Goal: Task Accomplishment & Management: Manage account settings

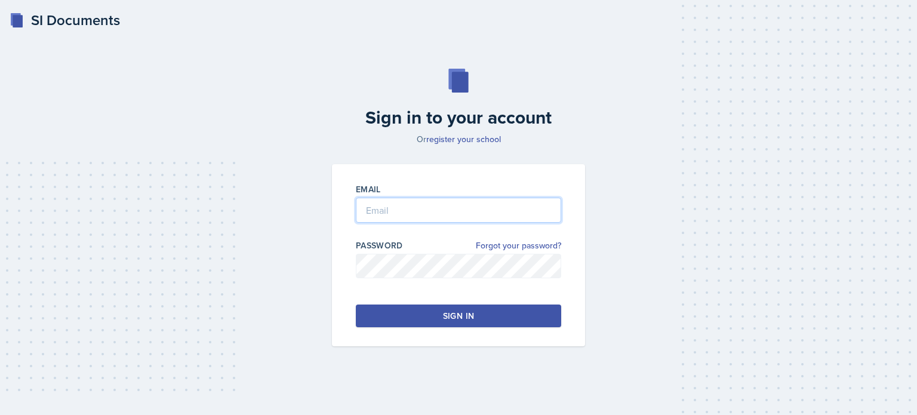
click at [406, 205] on input "email" at bounding box center [458, 210] width 205 height 25
type input "[EMAIL_ADDRESS][DOMAIN_NAME]"
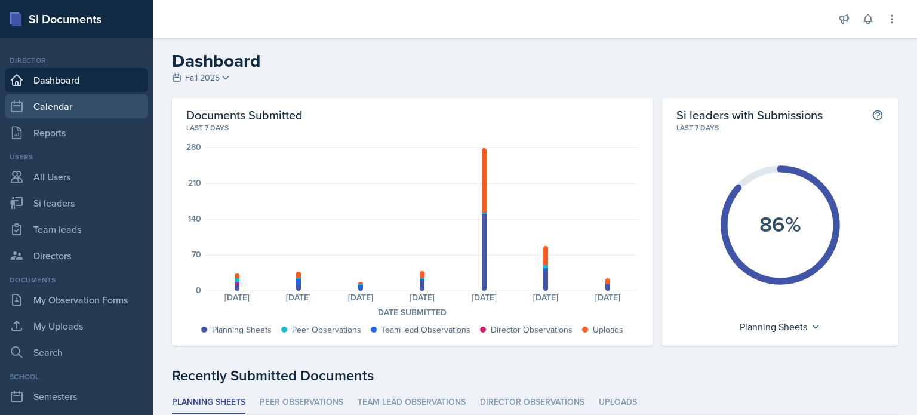
click at [66, 100] on link "Calendar" at bounding box center [76, 106] width 143 height 24
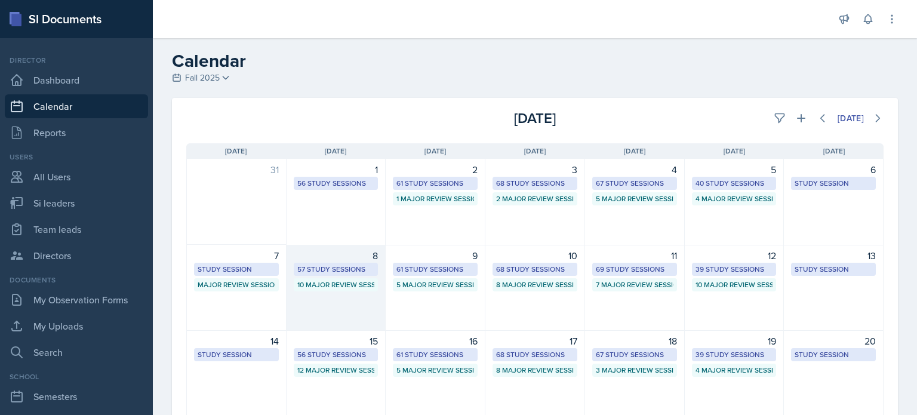
click at [328, 301] on div "8 57 Study Sessions 10 Major Review Sessions" at bounding box center [336, 288] width 100 height 86
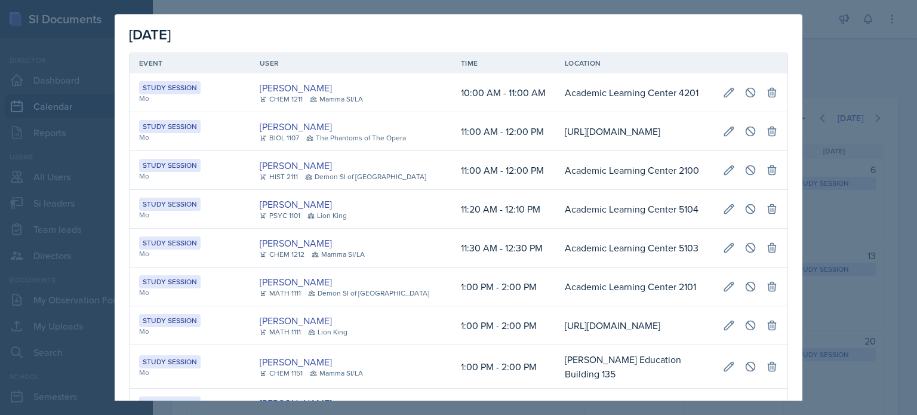
click at [337, 260] on div "Mamma SI/LA" at bounding box center [338, 254] width 53 height 11
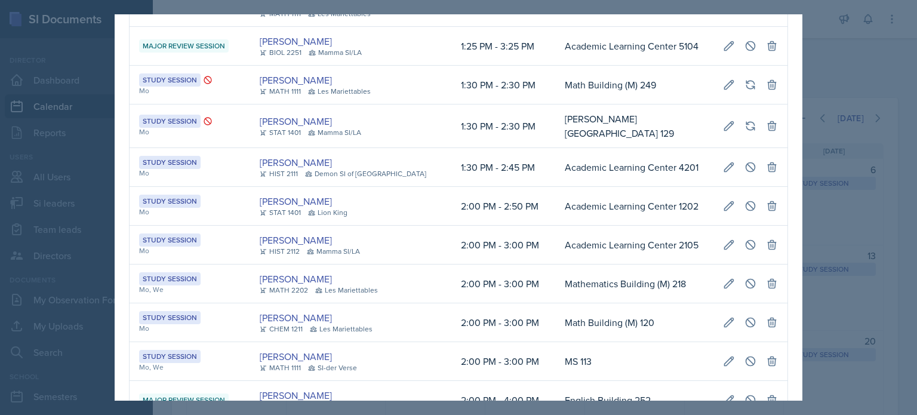
scroll to position [0, 272]
click at [723, 173] on icon at bounding box center [729, 167] width 12 height 12
select select "1"
select select "30"
select select "PM"
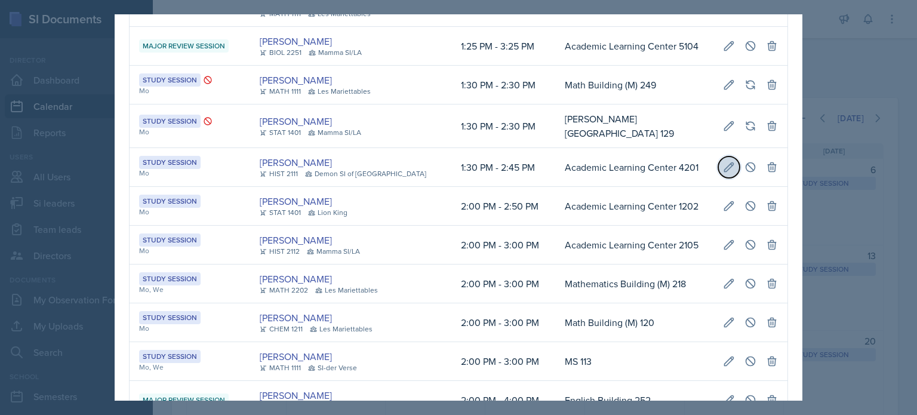
select select "2"
select select "45"
select select "PM"
type input "Academic Learning Center 4201"
select select "d66089cd-5ee7-4f89-a345-f1bdd1643066"
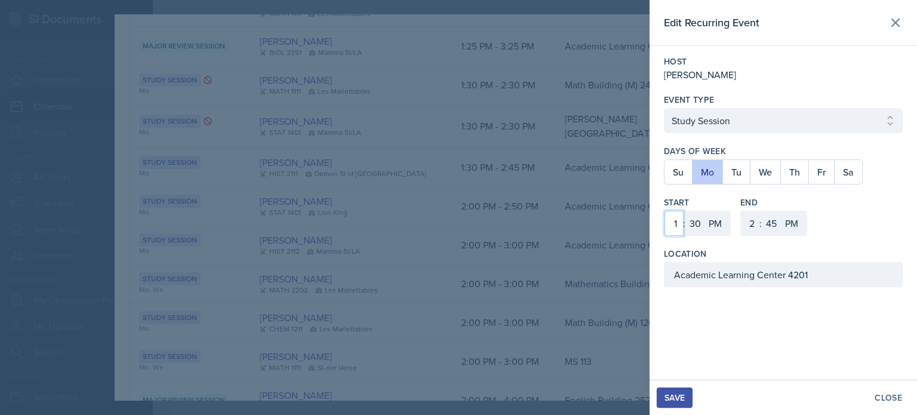
click at [676, 224] on select "1 2 3 4 5 6 7 8 9 10 11 12" at bounding box center [673, 223] width 19 height 25
select select "3"
click at [664, 211] on select "1 2 3 4 5 6 7 8 9 10 11 12" at bounding box center [673, 223] width 19 height 25
click at [692, 223] on select "00 05 10 15 20 25 30 35 40 45 50 55" at bounding box center [694, 223] width 19 height 25
select select "0"
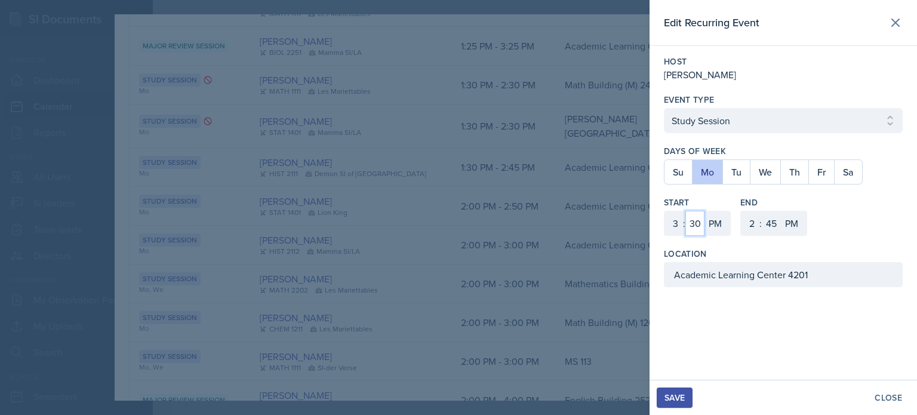
click at [685, 211] on select "00 05 10 15 20 25 30 35 40 45 50 55" at bounding box center [694, 223] width 19 height 25
click at [752, 224] on select "1 2 3 4 5 6 7 8 9 10 11 12" at bounding box center [750, 223] width 19 height 25
select select "4"
click at [741, 211] on select "1 2 3 4 5 6 7 8 9 10 11 12" at bounding box center [750, 223] width 19 height 25
click at [774, 221] on select "00 05 10 15 20 25 30 35 40 45 50 55" at bounding box center [771, 223] width 19 height 25
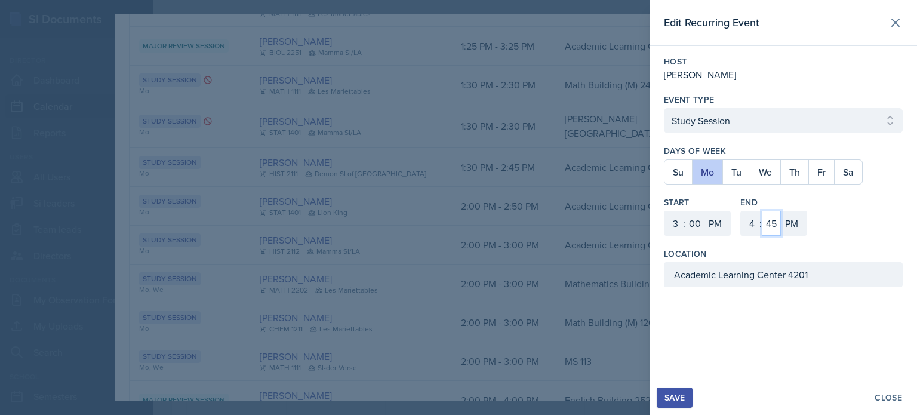
select select "0"
click at [762, 211] on select "00 05 10 15 20 25 30 35 40 45 50 55" at bounding box center [771, 223] width 19 height 25
drag, startPoint x: 819, startPoint y: 277, endPoint x: 637, endPoint y: 272, distance: 182.1
click at [637, 273] on div "Edit Recurring Event Host [PERSON_NAME] Event Type Select Event Type Study Sess…" at bounding box center [458, 207] width 917 height 415
type input "[PERSON_NAME][GEOGRAPHIC_DATA] 415"
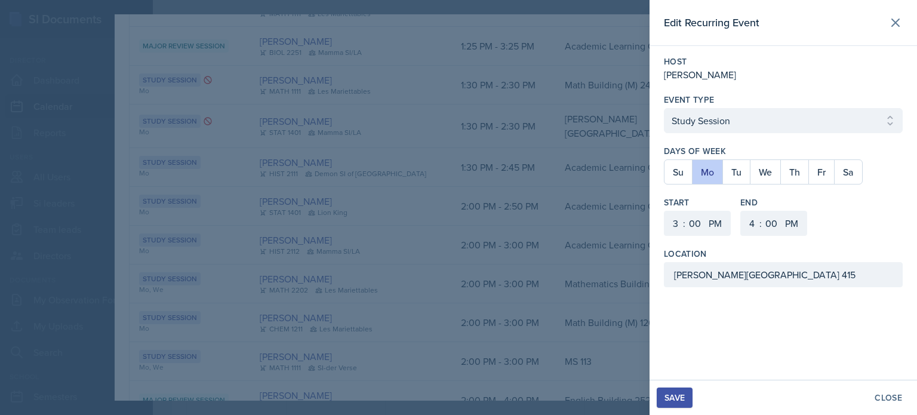
click at [677, 398] on div "Save" at bounding box center [674, 398] width 20 height 10
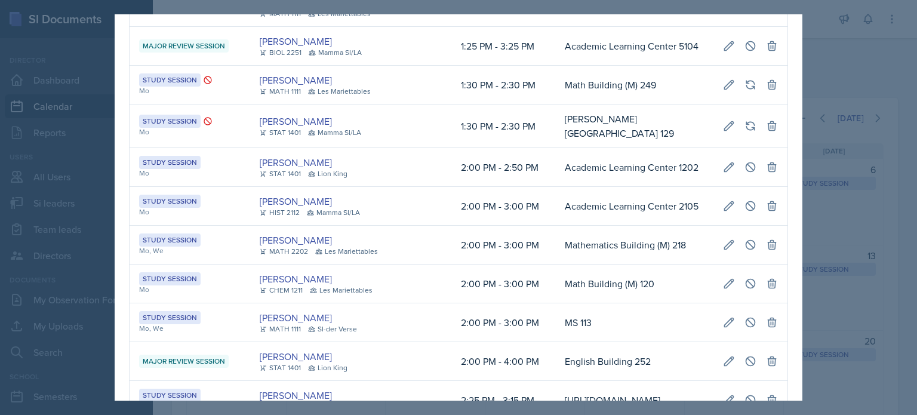
drag, startPoint x: 867, startPoint y: 48, endPoint x: 736, endPoint y: 35, distance: 132.0
click at [867, 48] on div at bounding box center [458, 207] width 917 height 415
